Goal: Check status

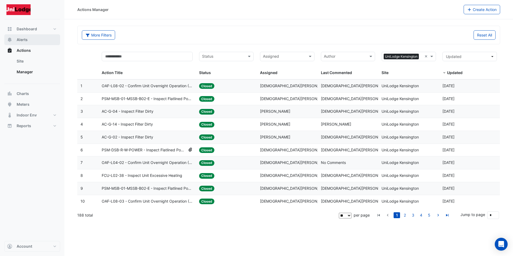
click at [25, 41] on span "Alerts" at bounding box center [22, 39] width 11 height 5
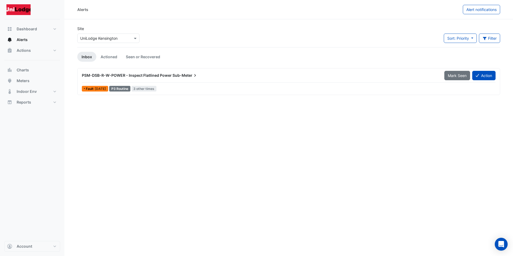
click at [102, 87] on span "[DATE]" at bounding box center [100, 89] width 11 height 4
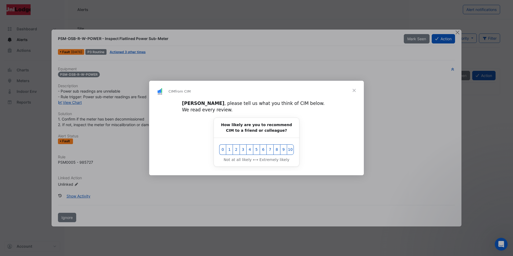
click at [354, 92] on span "Close" at bounding box center [353, 90] width 19 height 19
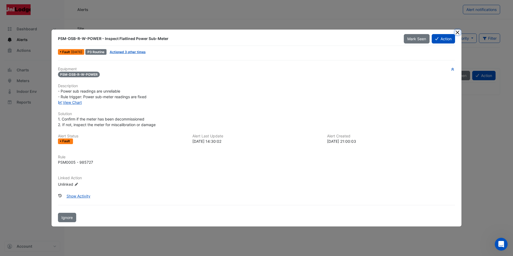
click at [457, 31] on button "Close" at bounding box center [457, 32] width 6 height 6
